Goal: Task Accomplishment & Management: Use online tool/utility

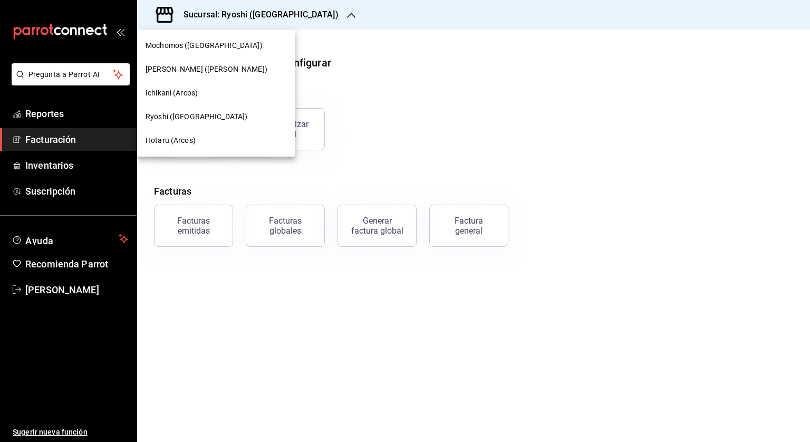
click at [183, 71] on span "[PERSON_NAME] ([PERSON_NAME])" at bounding box center [207, 69] width 122 height 11
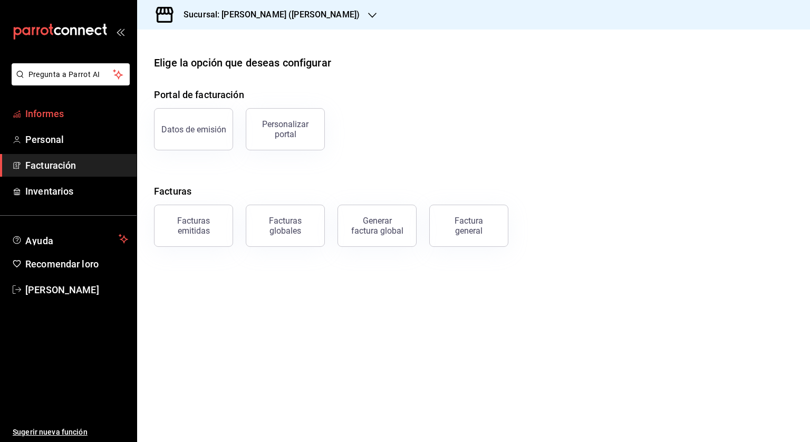
click at [61, 119] on font "Informes" at bounding box center [44, 113] width 39 height 11
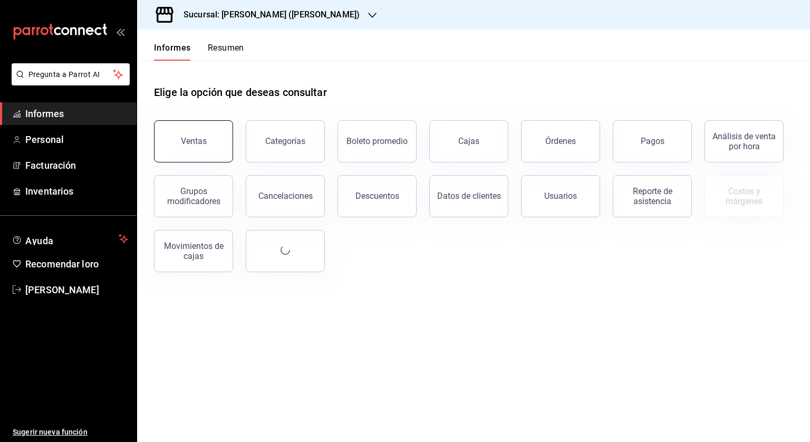
click at [193, 135] on button "Ventas" at bounding box center [193, 141] width 79 height 42
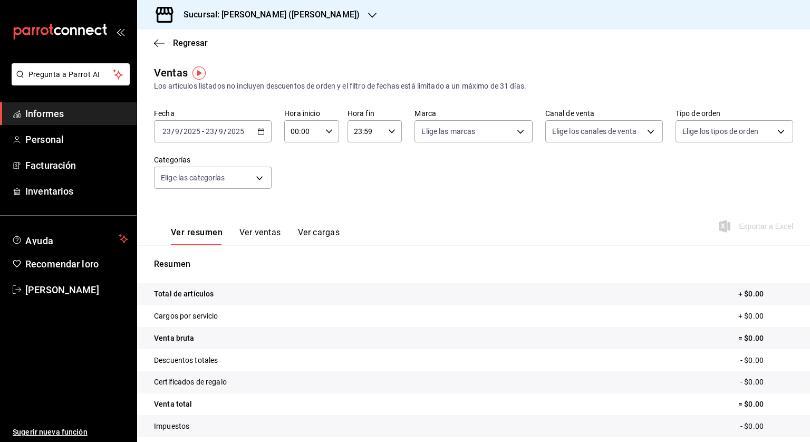
click at [261, 131] on icon "button" at bounding box center [260, 131] width 7 height 7
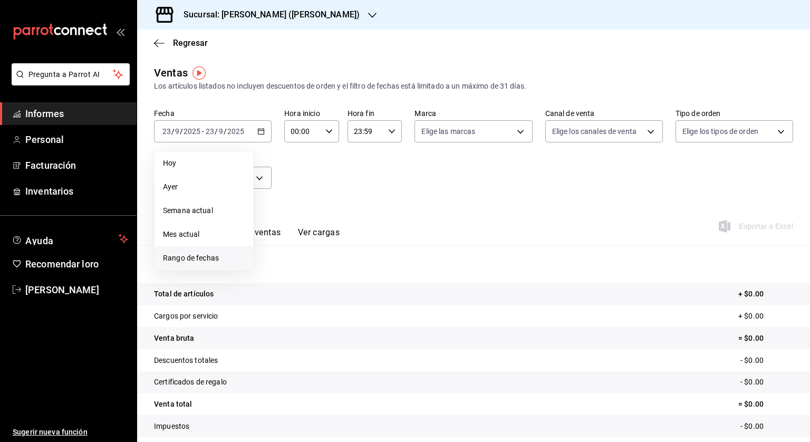
click at [208, 255] on font "Rango de fechas" at bounding box center [191, 258] width 56 height 8
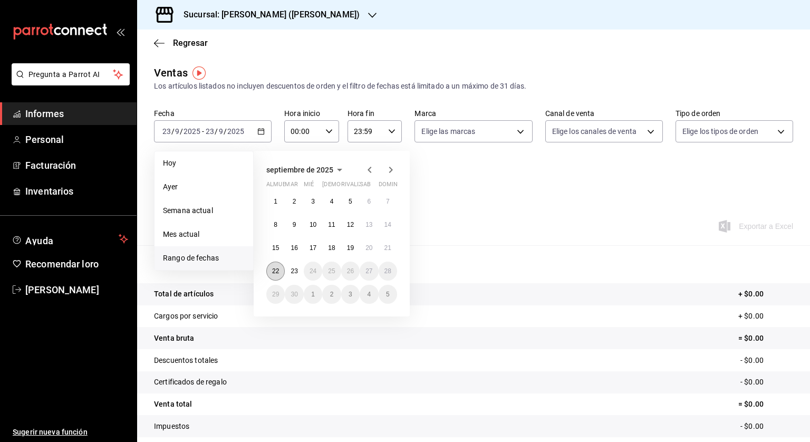
click at [272, 272] on font "22" at bounding box center [275, 271] width 7 height 7
click at [298, 275] on button "23" at bounding box center [294, 271] width 18 height 19
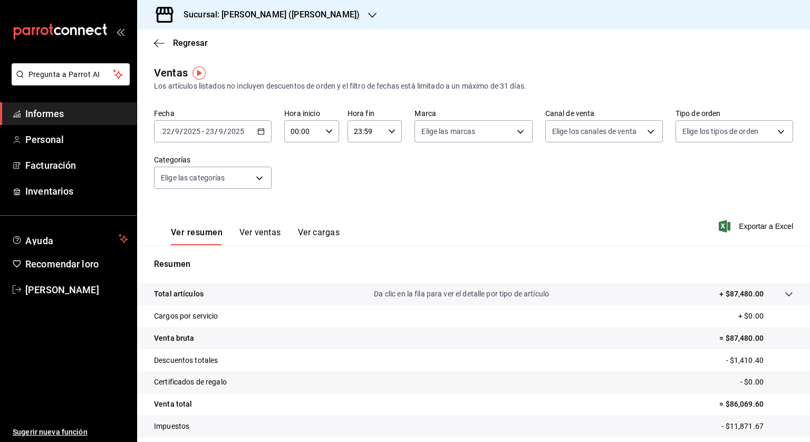
click at [326, 132] on icon "button" at bounding box center [329, 131] width 7 height 7
click at [300, 182] on span "05" at bounding box center [296, 179] width 10 height 8
type input "05:00"
click at [388, 134] on div at bounding box center [405, 221] width 810 height 442
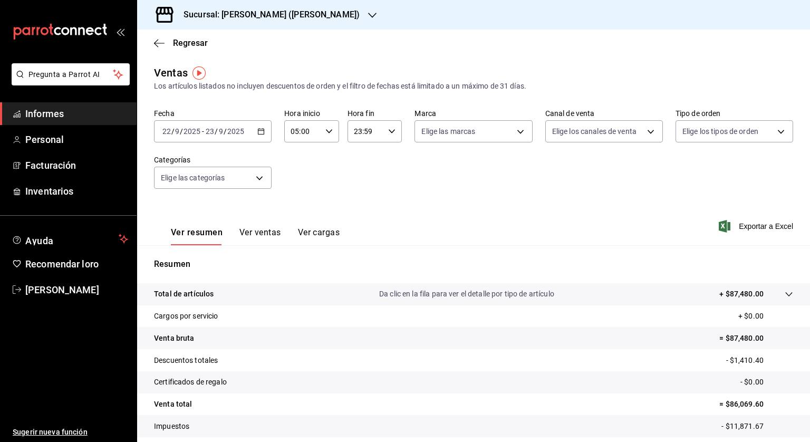
click at [388, 133] on icon "button" at bounding box center [391, 131] width 7 height 7
click at [357, 199] on font "04" at bounding box center [359, 201] width 8 height 8
type input "04:59"
click at [469, 208] on div at bounding box center [405, 221] width 810 height 442
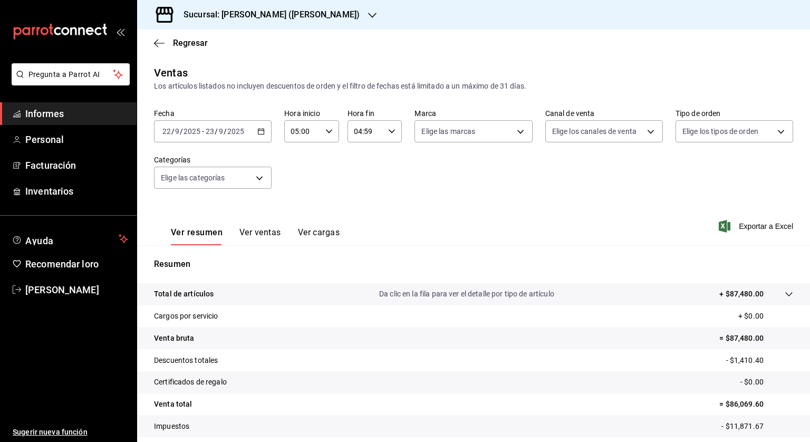
scroll to position [63, 0]
